Goal: Find specific page/section: Find specific page/section

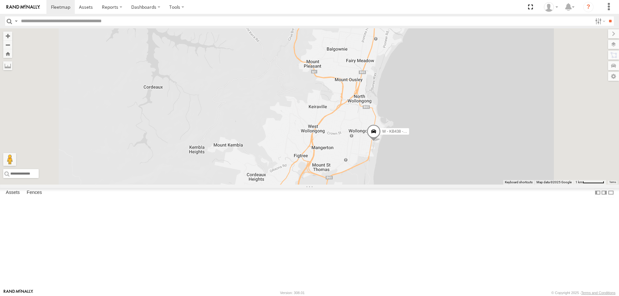
drag, startPoint x: 458, startPoint y: 191, endPoint x: 453, endPoint y: 176, distance: 15.3
click at [453, 176] on div "W - CN51ES - [PERSON_NAME] W - KB438 - [PERSON_NAME]" at bounding box center [309, 106] width 619 height 156
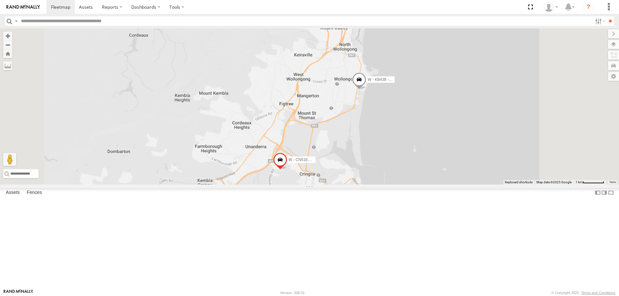
drag, startPoint x: 449, startPoint y: 219, endPoint x: 426, endPoint y: 141, distance: 81.7
click at [433, 125] on div "W - CN51ES - [PERSON_NAME] W - KB438 - [PERSON_NAME]" at bounding box center [309, 106] width 619 height 156
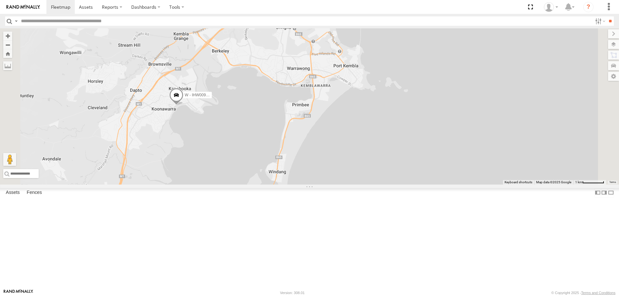
drag, startPoint x: 410, startPoint y: 190, endPoint x: 434, endPoint y: 118, distance: 76.5
click at [434, 119] on div "W - CN51ES - [PERSON_NAME] W - KB438 - [PERSON_NAME] W - IHW009 - [PERSON_NAME]" at bounding box center [309, 106] width 619 height 156
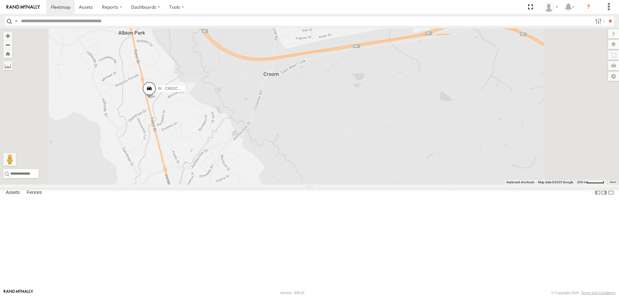
drag, startPoint x: 440, startPoint y: 144, endPoint x: 344, endPoint y: 183, distance: 104.2
click at [344, 183] on div "W - CN51ES - [PERSON_NAME] W - KB438 - [PERSON_NAME] W - IHW009 - [PERSON_NAME]…" at bounding box center [309, 106] width 619 height 156
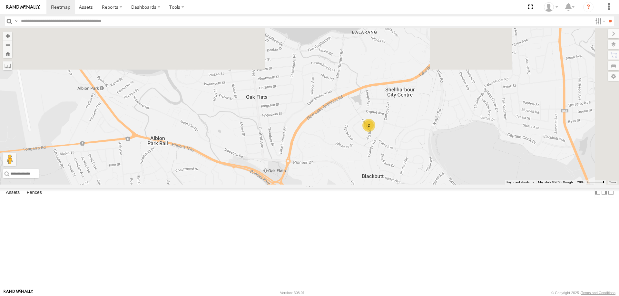
drag, startPoint x: 479, startPoint y: 100, endPoint x: 400, endPoint y: 213, distance: 138.0
click at [402, 185] on div "W - CN51ES - [PERSON_NAME] W - KB438 - [PERSON_NAME] W - IHW009 - [PERSON_NAME]…" at bounding box center [309, 106] width 619 height 156
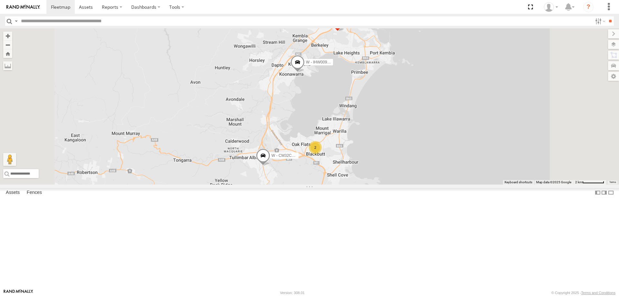
drag, startPoint x: 481, startPoint y: 163, endPoint x: 449, endPoint y: 213, distance: 58.4
click at [449, 185] on div "W - CN51ES - [PERSON_NAME] W - KB438 - [PERSON_NAME] W - IHW009 - [PERSON_NAME]…" at bounding box center [309, 106] width 619 height 156
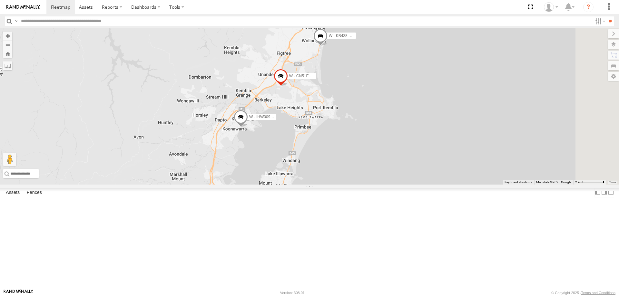
drag, startPoint x: 477, startPoint y: 209, endPoint x: 459, endPoint y: 191, distance: 25.3
click at [459, 185] on div "W - CN51ES - [PERSON_NAME] W - KB438 - [PERSON_NAME] W - IHW009 - [PERSON_NAME]…" at bounding box center [309, 106] width 619 height 156
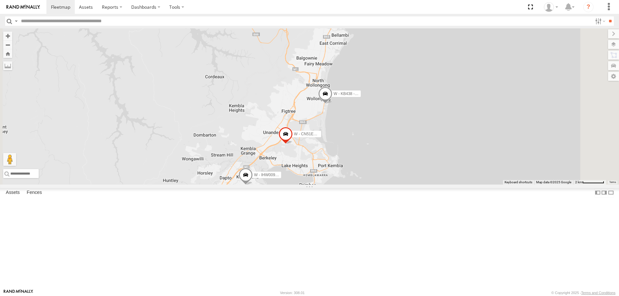
drag, startPoint x: 451, startPoint y: 127, endPoint x: 464, endPoint y: 215, distance: 88.9
click at [469, 185] on div "W - CN51ES - [PERSON_NAME] W - IHW009 - [PERSON_NAME] W - KB438 - [PERSON_NAME]…" at bounding box center [309, 106] width 619 height 156
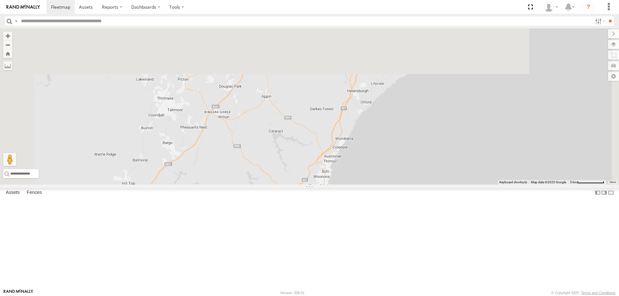
drag, startPoint x: 460, startPoint y: 117, endPoint x: 476, endPoint y: 235, distance: 119.4
click at [478, 185] on div "W - CN51ES - [PERSON_NAME] W - IHW009 - [PERSON_NAME] W - KB438 - [PERSON_NAME]…" at bounding box center [309, 106] width 619 height 156
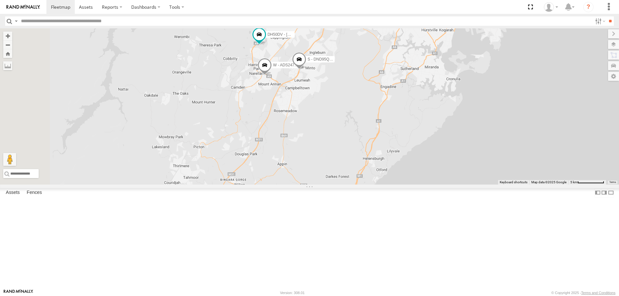
drag, startPoint x: 397, startPoint y: 172, endPoint x: 400, endPoint y: 185, distance: 14.1
click at [400, 185] on div "W - CN51ES - [PERSON_NAME] W - IHW009 - [PERSON_NAME] W - KB438 - [PERSON_NAME]…" at bounding box center [309, 106] width 619 height 156
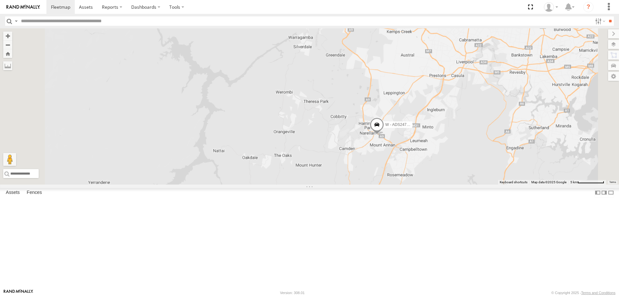
drag, startPoint x: 403, startPoint y: 112, endPoint x: 377, endPoint y: 98, distance: 29.2
click at [380, 99] on div "W - ADS247 - [PERSON_NAME]" at bounding box center [309, 106] width 619 height 156
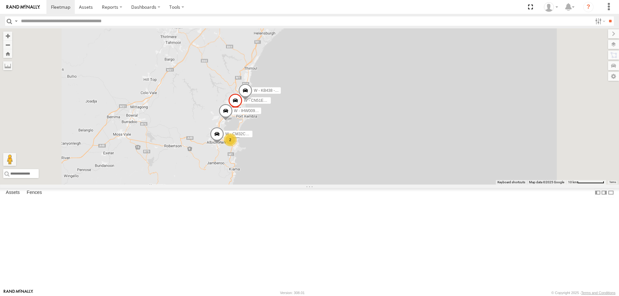
drag, startPoint x: 375, startPoint y: 185, endPoint x: 416, endPoint y: 103, distance: 91.8
click at [416, 103] on div "W - ADS247 - [PERSON_NAME] W - CN51ES - [PERSON_NAME] W - IHW009 - [PERSON_NAME…" at bounding box center [309, 106] width 619 height 156
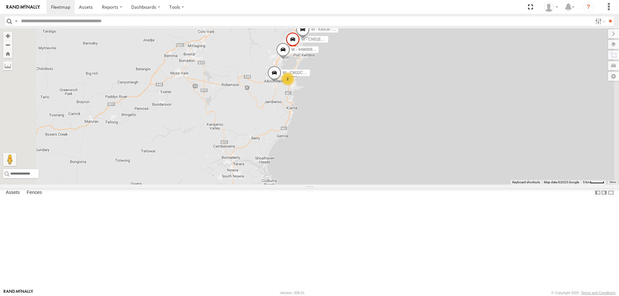
drag, startPoint x: 392, startPoint y: 136, endPoint x: 400, endPoint y: 164, distance: 29.2
click at [400, 164] on div "W - ADS247 - [PERSON_NAME] W - CN51ES - [PERSON_NAME] W - IHW009 - [PERSON_NAME…" at bounding box center [309, 106] width 619 height 156
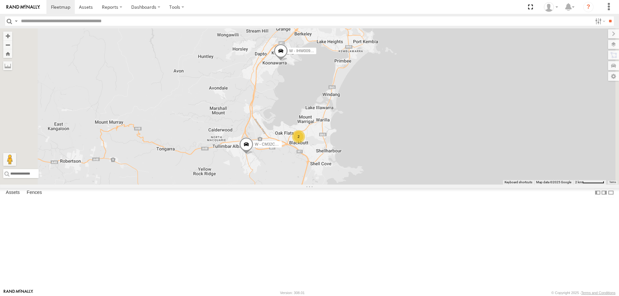
click at [470, 183] on div "W - ADS247 - [PERSON_NAME] W - CN51ES - [PERSON_NAME] W - IHW009 - [PERSON_NAME…" at bounding box center [309, 106] width 619 height 156
drag, startPoint x: 480, startPoint y: 164, endPoint x: 472, endPoint y: 181, distance: 19.0
click at [472, 181] on div "W - ADS247 - [PERSON_NAME] W - CN51ES - [PERSON_NAME] W - IHW009 - [PERSON_NAME…" at bounding box center [309, 106] width 619 height 156
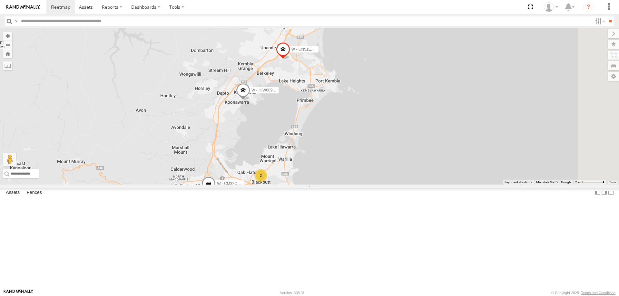
drag, startPoint x: 519, startPoint y: 182, endPoint x: 490, endPoint y: 203, distance: 36.2
click at [490, 185] on div "W - ADS247 - [PERSON_NAME] W - CN51ES - [PERSON_NAME] W - IHW009 - [PERSON_NAME…" at bounding box center [309, 106] width 619 height 156
